Goal: Task Accomplishment & Management: Manage account settings

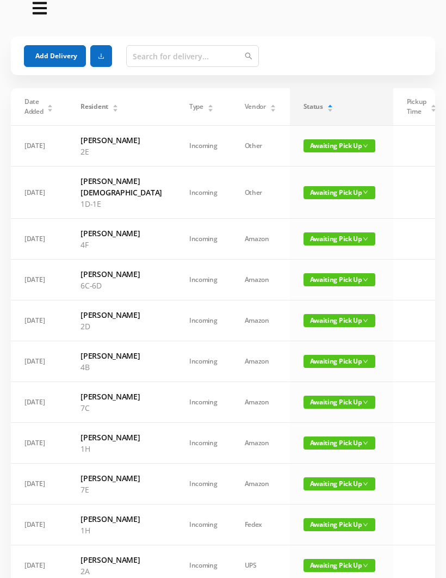
scroll to position [16, 0]
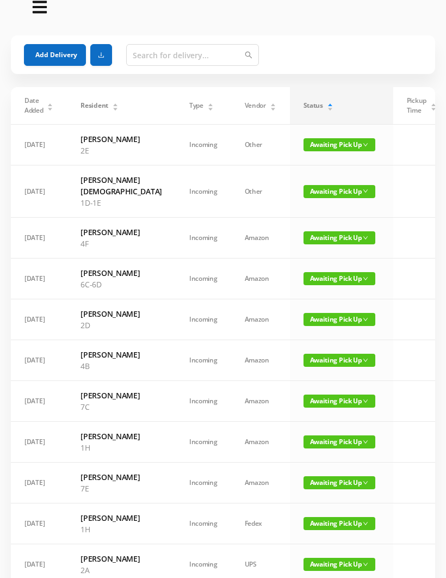
click at [307, 244] on span "Awaiting Pick Up" at bounding box center [340, 237] width 72 height 13
click at [304, 293] on link "Picked Up" at bounding box center [307, 292] width 71 height 17
click at [311, 244] on span "Awaiting Pick Up" at bounding box center [340, 237] width 72 height 13
click at [304, 295] on link "Picked Up" at bounding box center [307, 292] width 71 height 17
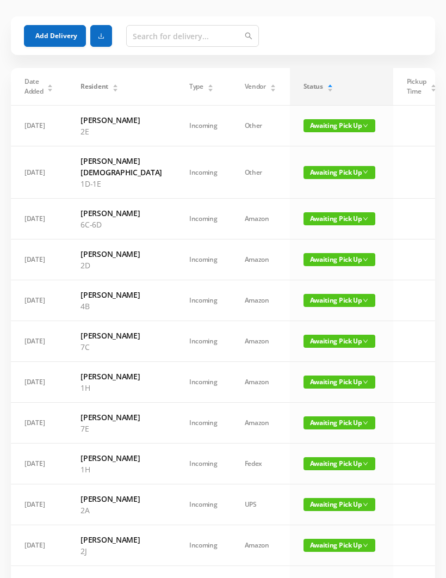
scroll to position [44, 0]
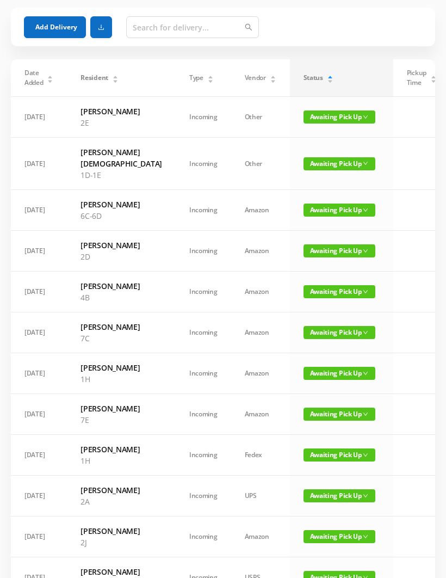
click at [317, 380] on span "Awaiting Pick Up" at bounding box center [340, 373] width 72 height 13
click at [304, 473] on link "Picked Up" at bounding box center [307, 474] width 71 height 17
click at [304, 461] on span "Awaiting Pick Up" at bounding box center [340, 454] width 72 height 13
click at [313, 420] on span "Awaiting Pick Up" at bounding box center [340, 413] width 72 height 13
click at [299, 529] on link "Picked Up" at bounding box center [307, 526] width 71 height 17
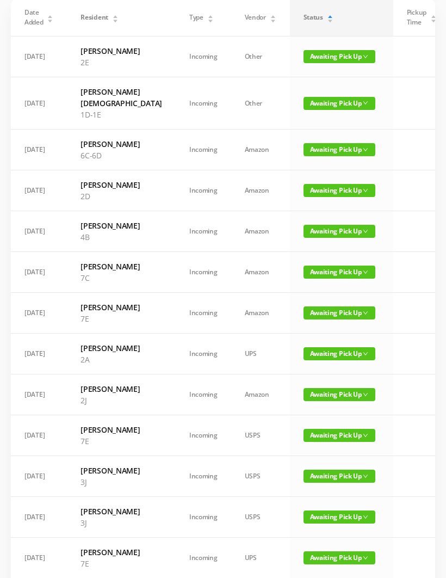
scroll to position [104, 0]
click at [307, 360] on span "Awaiting Pick Up" at bounding box center [340, 353] width 72 height 13
click at [302, 467] on link "Picked Up" at bounding box center [307, 465] width 71 height 17
click at [0, 279] on html "Deliveries Got Feedback? Email Us Now Add Delivery Date Added Resident Type Ven…" at bounding box center [223, 185] width 446 height 578
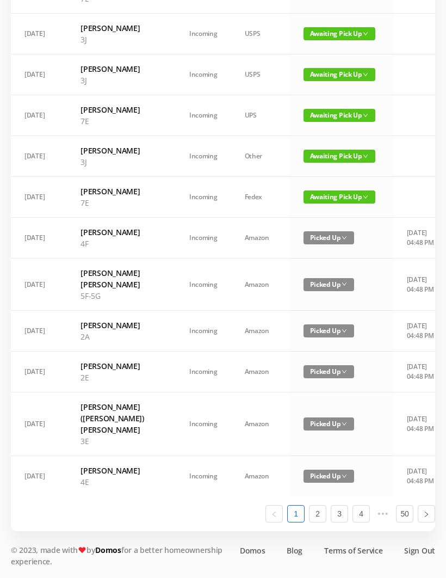
scroll to position [662, 0]
